Goal: Check status: Check status

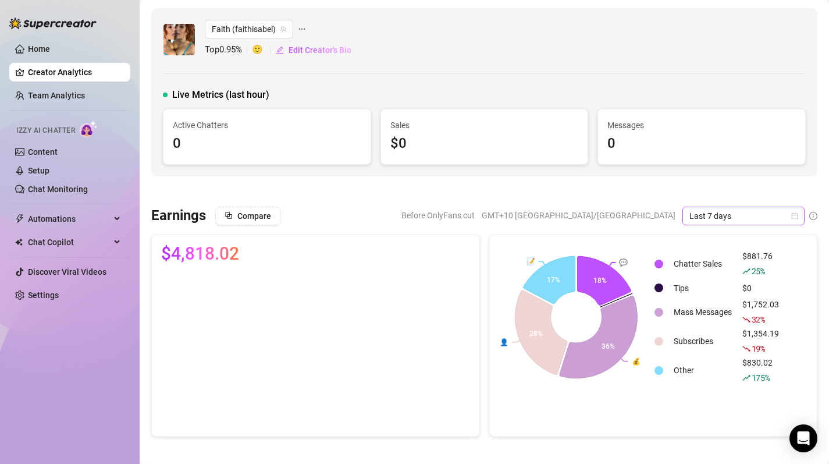
click at [794, 214] on icon "calendar" at bounding box center [795, 215] width 7 height 7
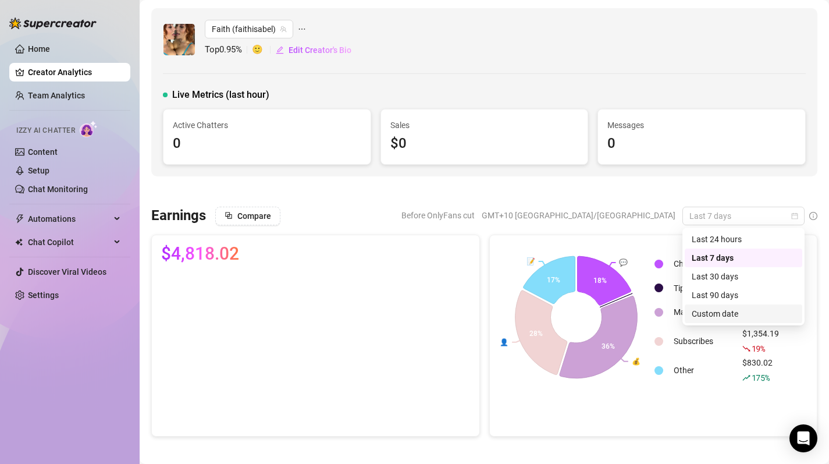
click at [746, 315] on div "Custom date" at bounding box center [744, 313] width 104 height 13
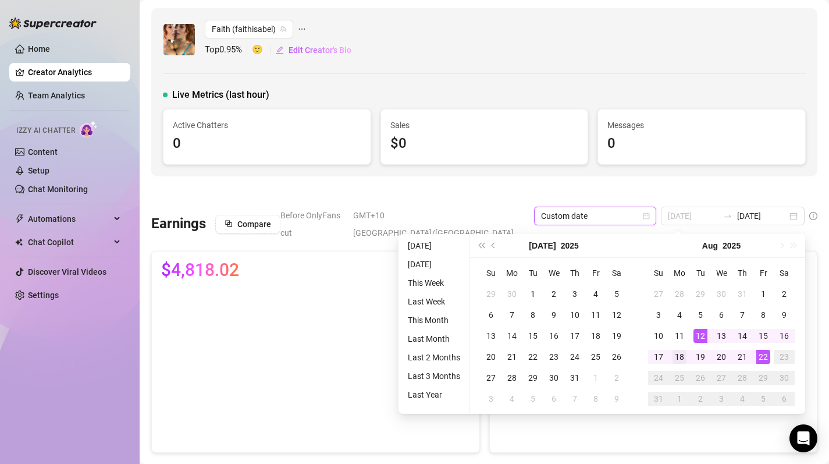
type input "[DATE]"
click at [679, 356] on div "18" at bounding box center [680, 357] width 14 height 14
type input "[DATE]"
click at [765, 360] on div "22" at bounding box center [764, 357] width 14 height 14
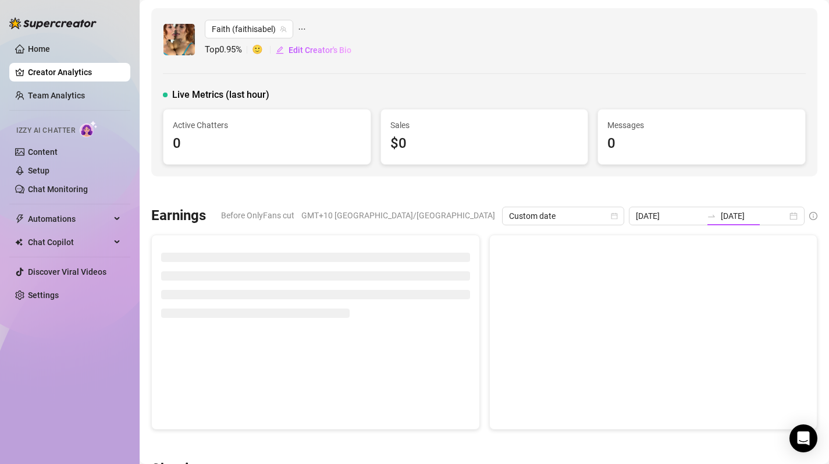
type input "[DATE]"
